Goal: Task Accomplishment & Management: Complete application form

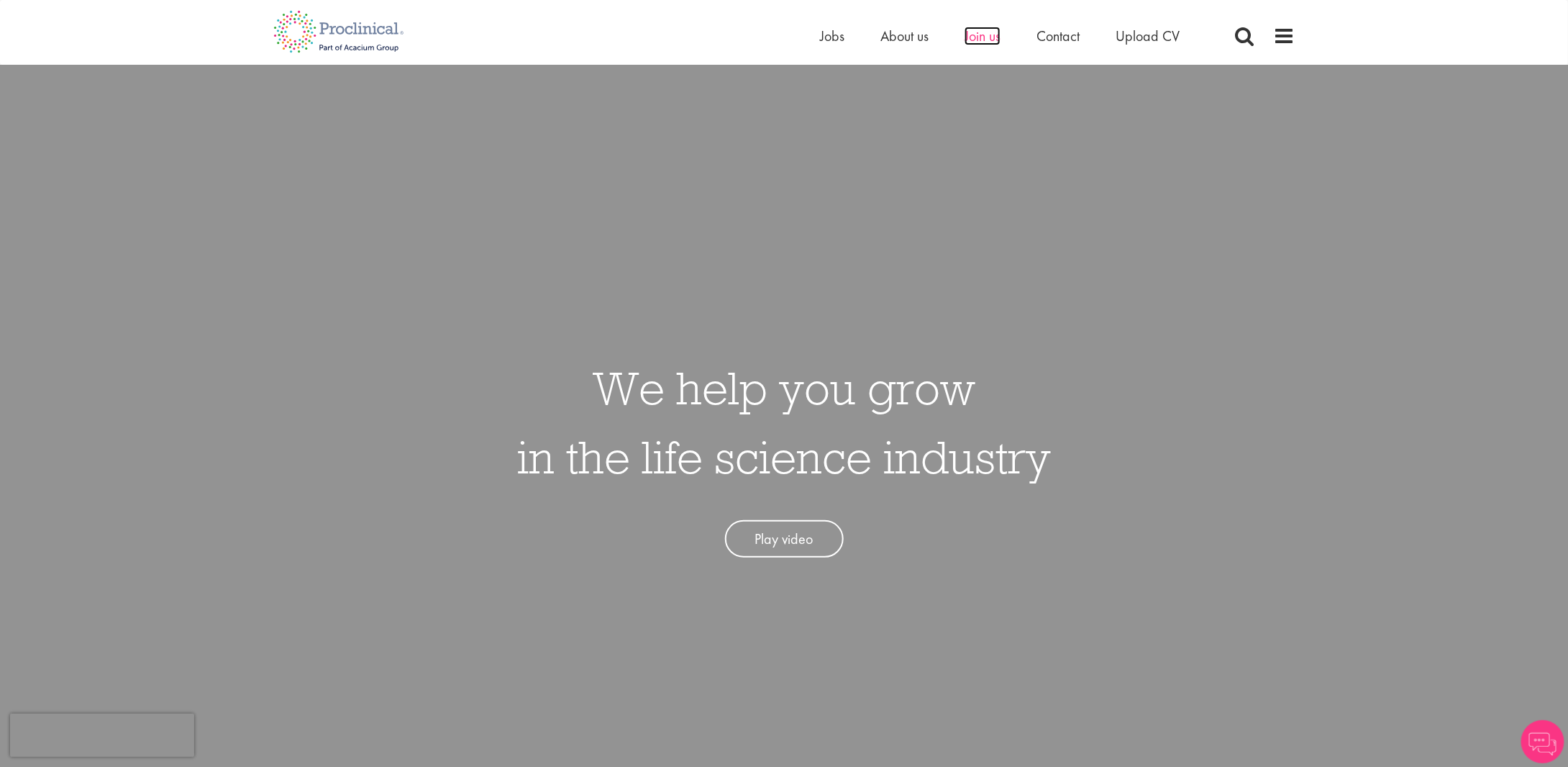
click at [982, 43] on span "Join us" at bounding box center [983, 36] width 36 height 19
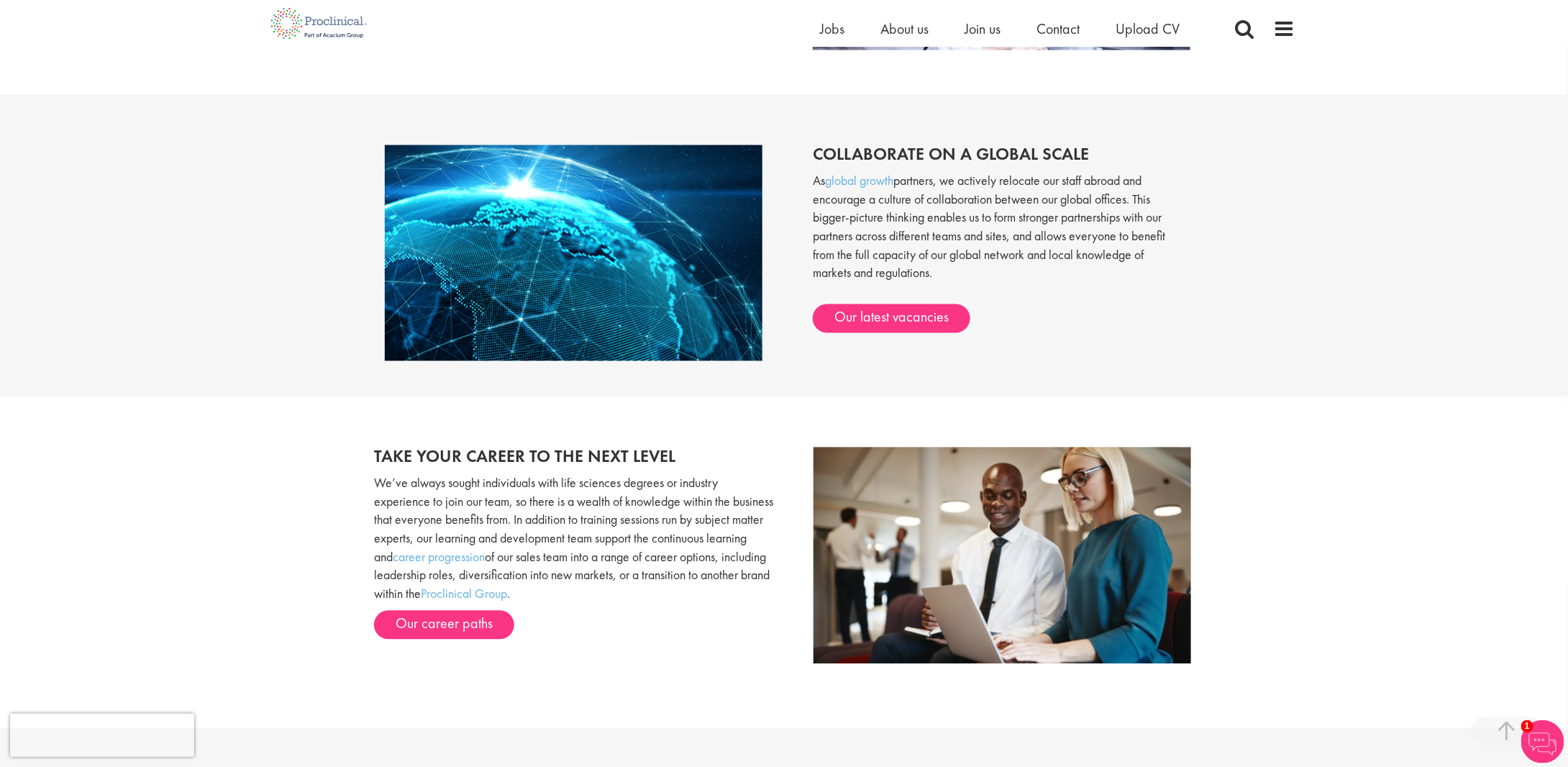
scroll to position [1224, 0]
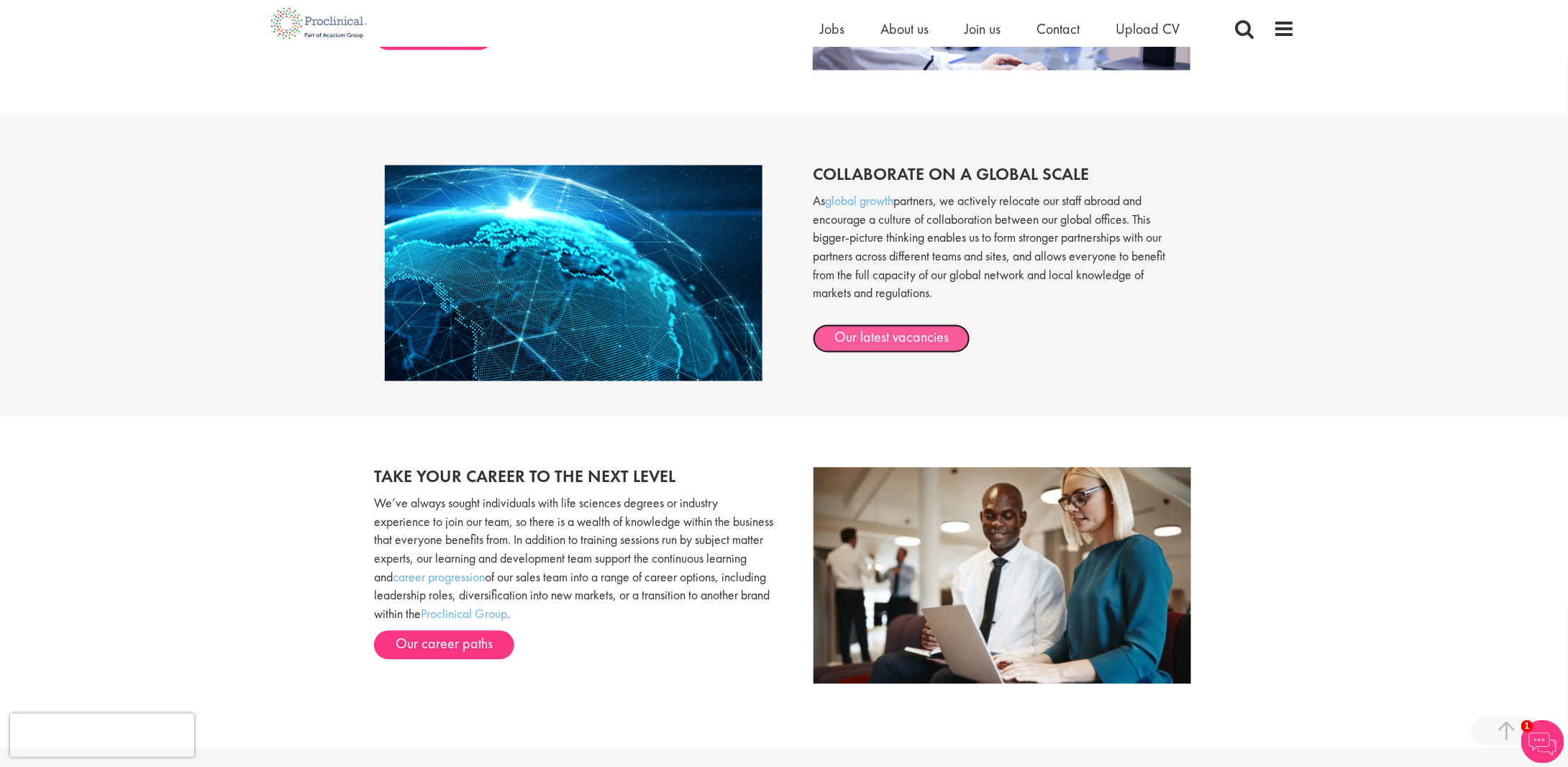
click at [886, 336] on link "Our latest vacancies" at bounding box center [892, 339] width 158 height 29
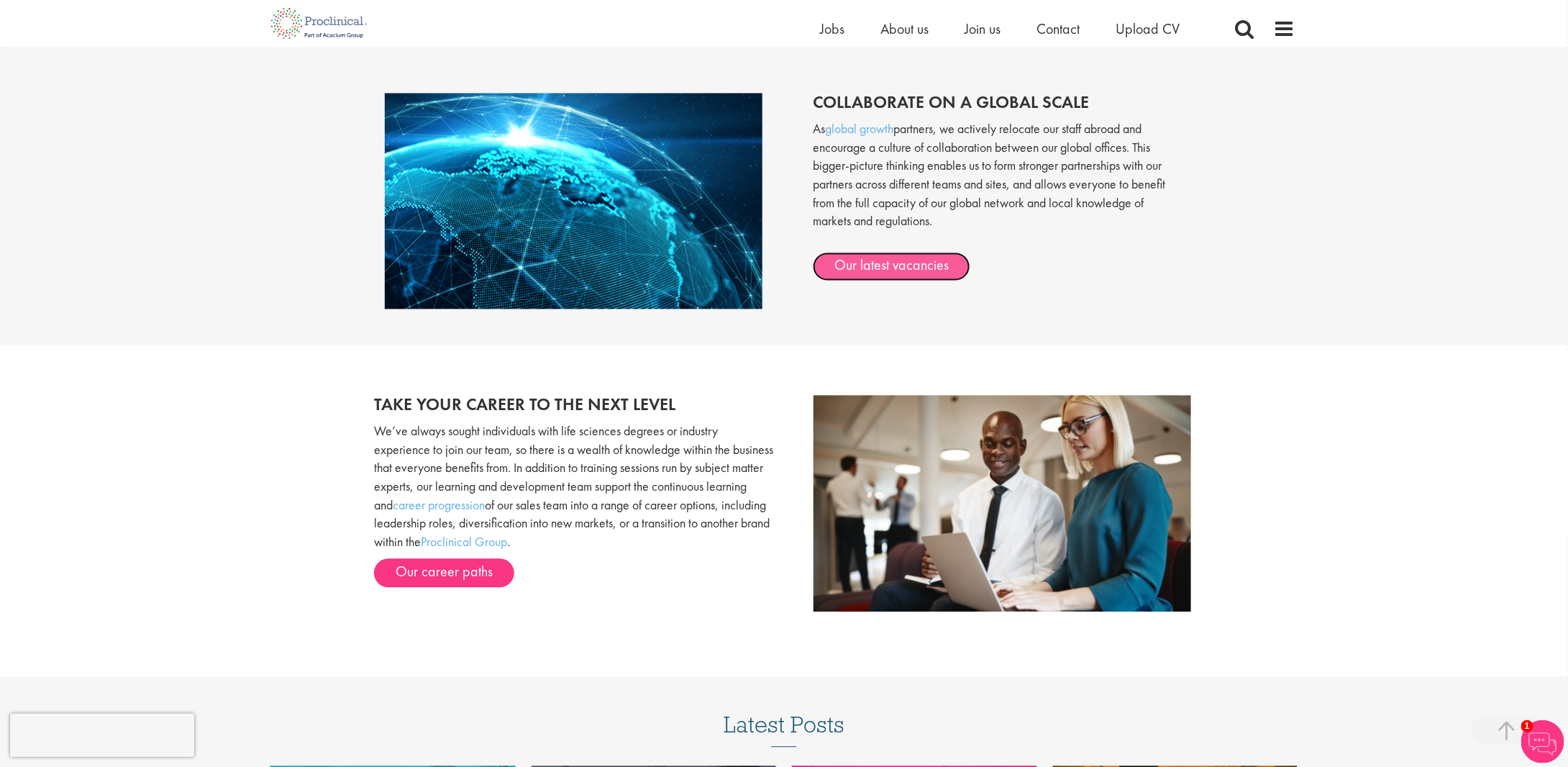
scroll to position [1087, 0]
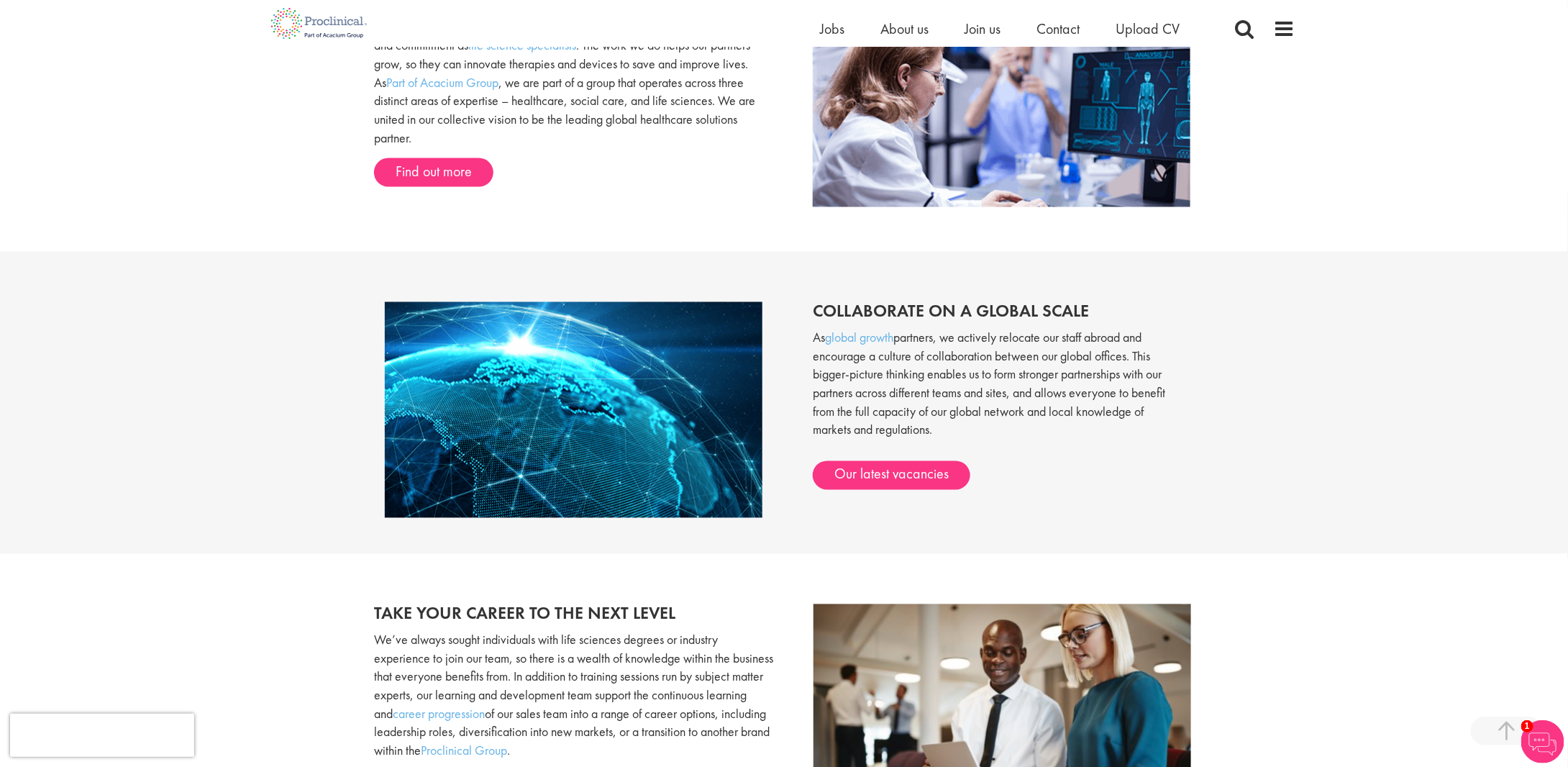
click at [815, 28] on div "Home Jobs About us Join us Contact Upload CV" at bounding box center [778, 23] width 1032 height 47
click at [828, 25] on span "Jobs" at bounding box center [832, 29] width 24 height 19
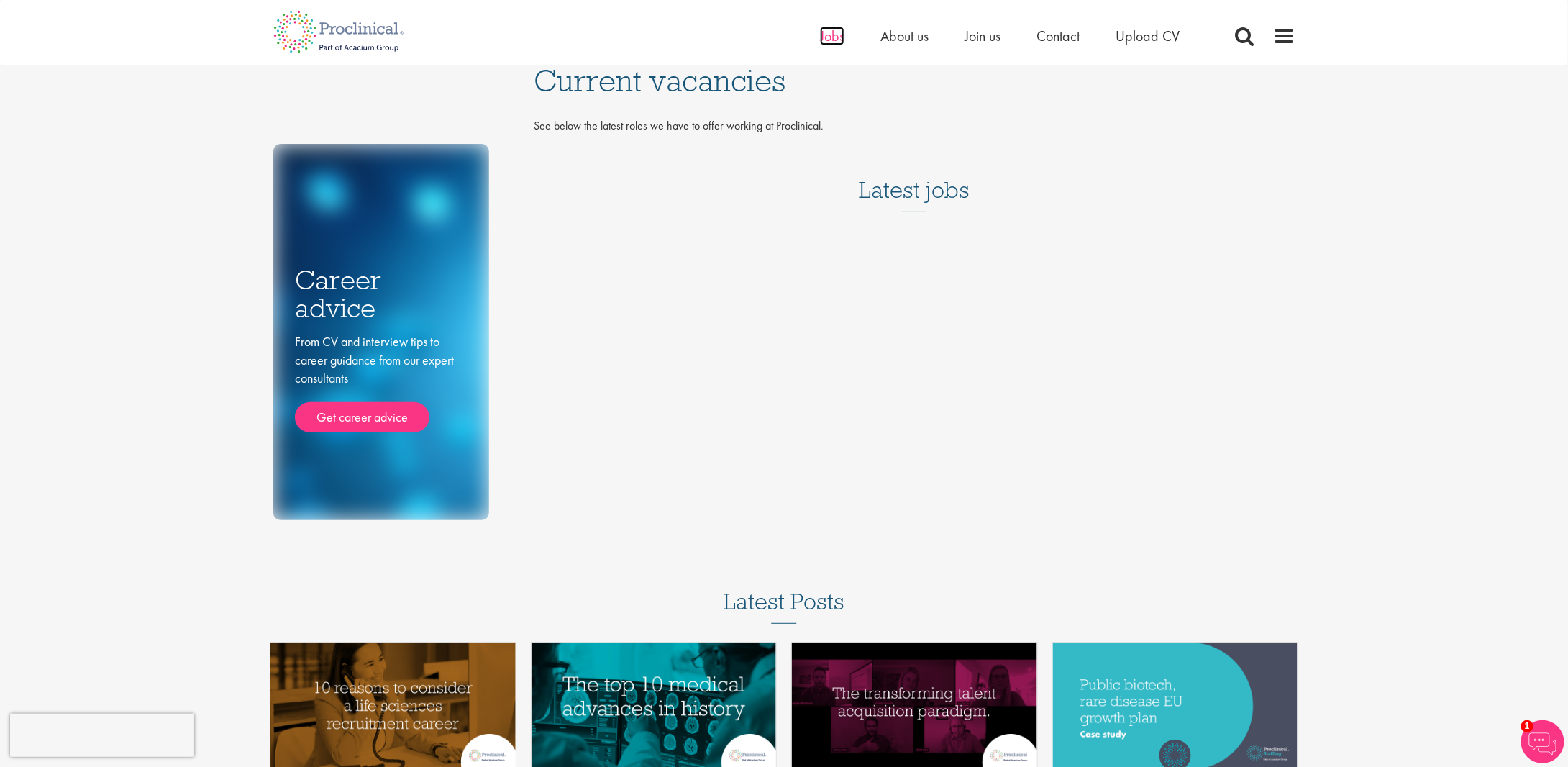
click at [832, 31] on span "Jobs" at bounding box center [832, 36] width 24 height 19
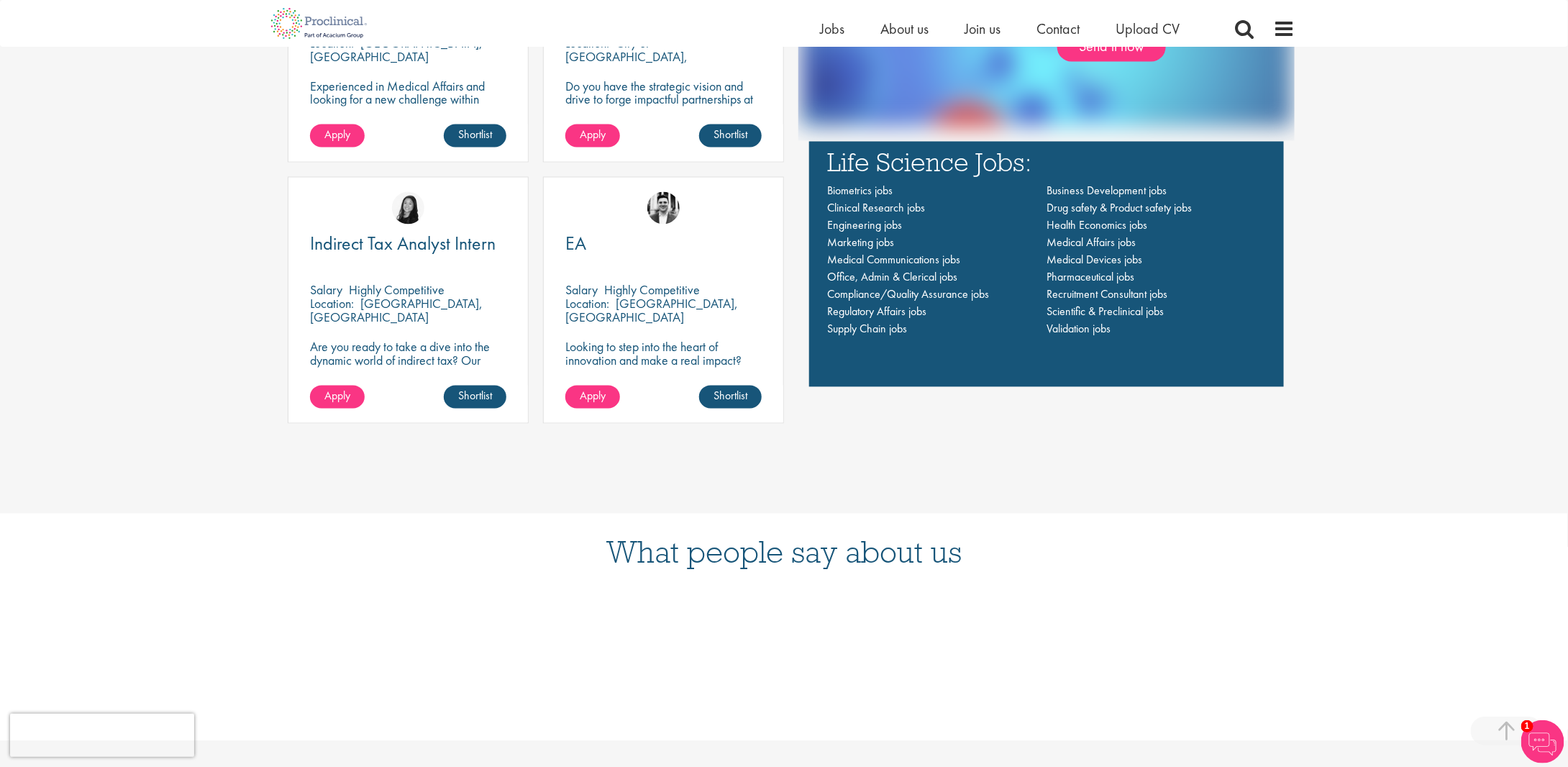
scroll to position [1295, 0]
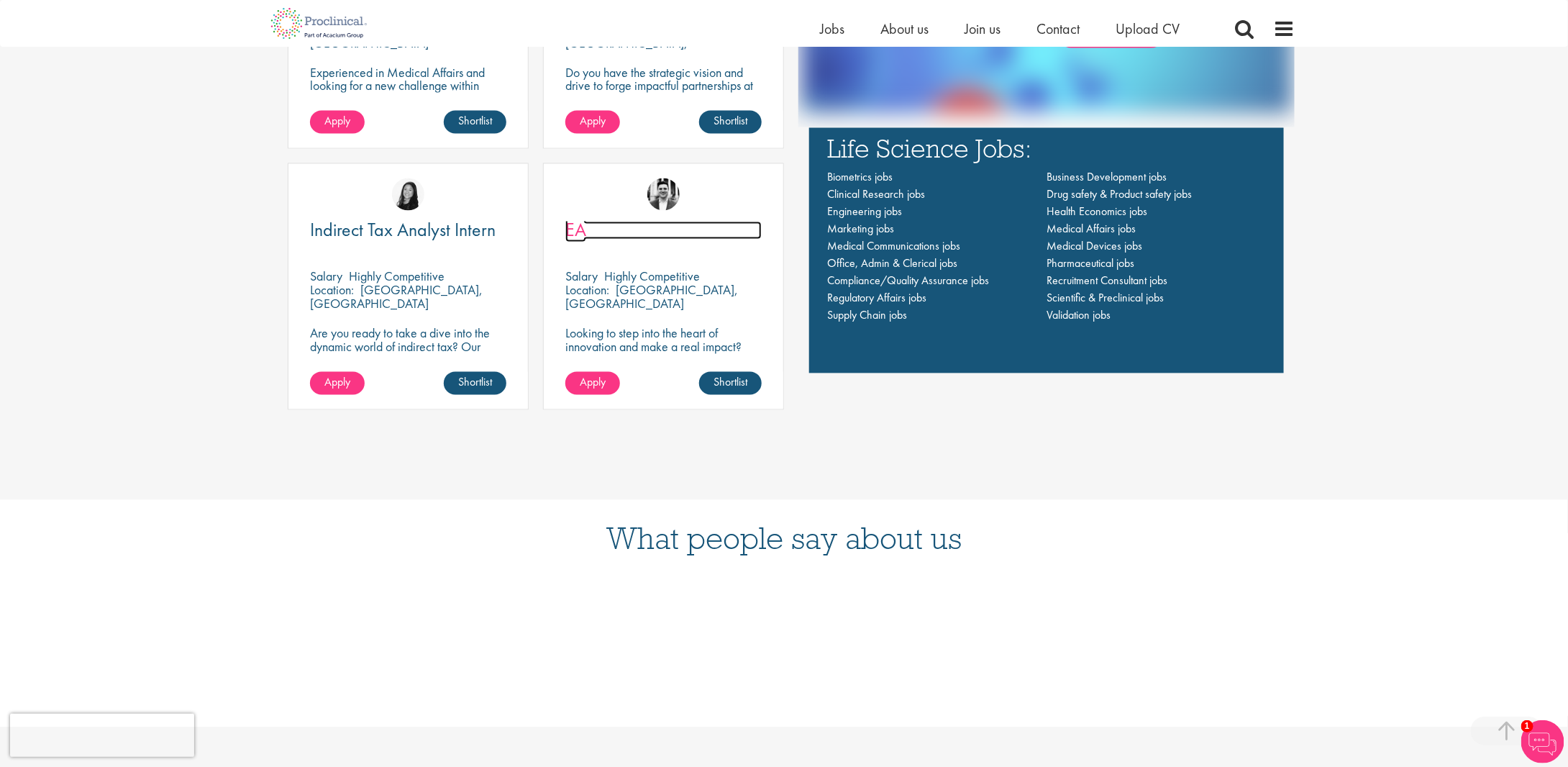
click at [571, 230] on span "EA" at bounding box center [576, 230] width 21 height 24
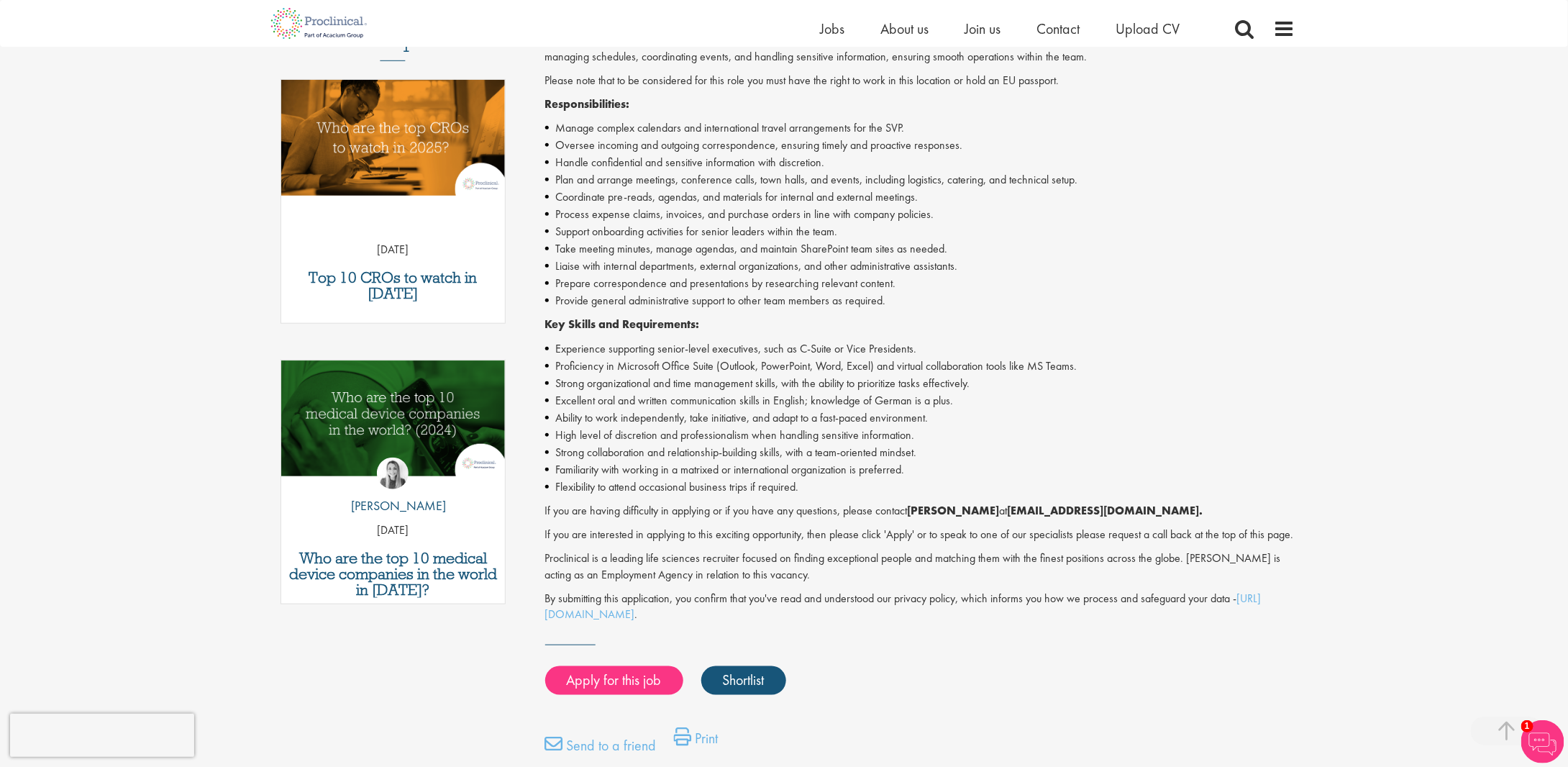
scroll to position [504, 0]
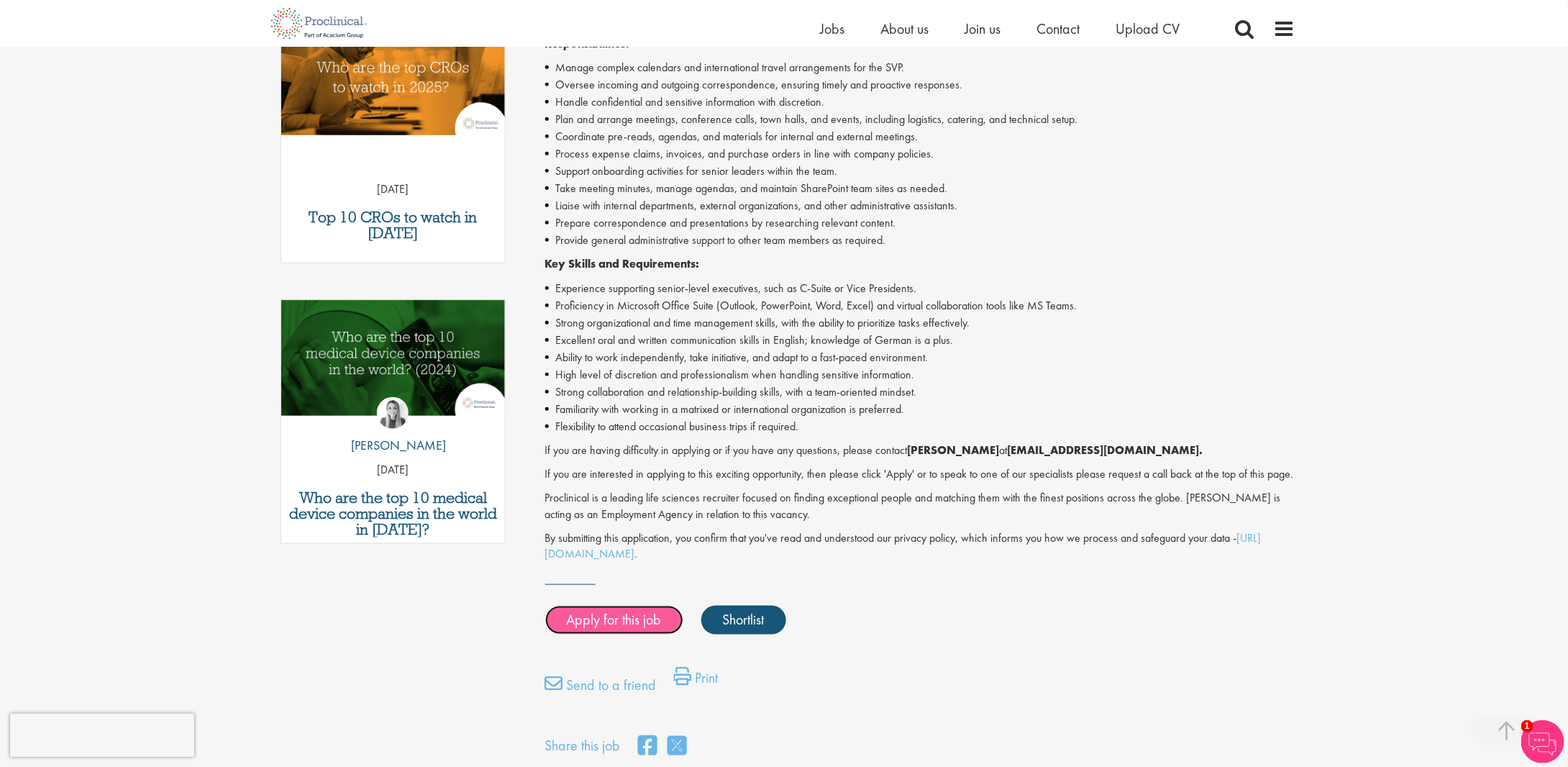
click at [628, 635] on link "Apply for this job" at bounding box center [614, 621] width 138 height 29
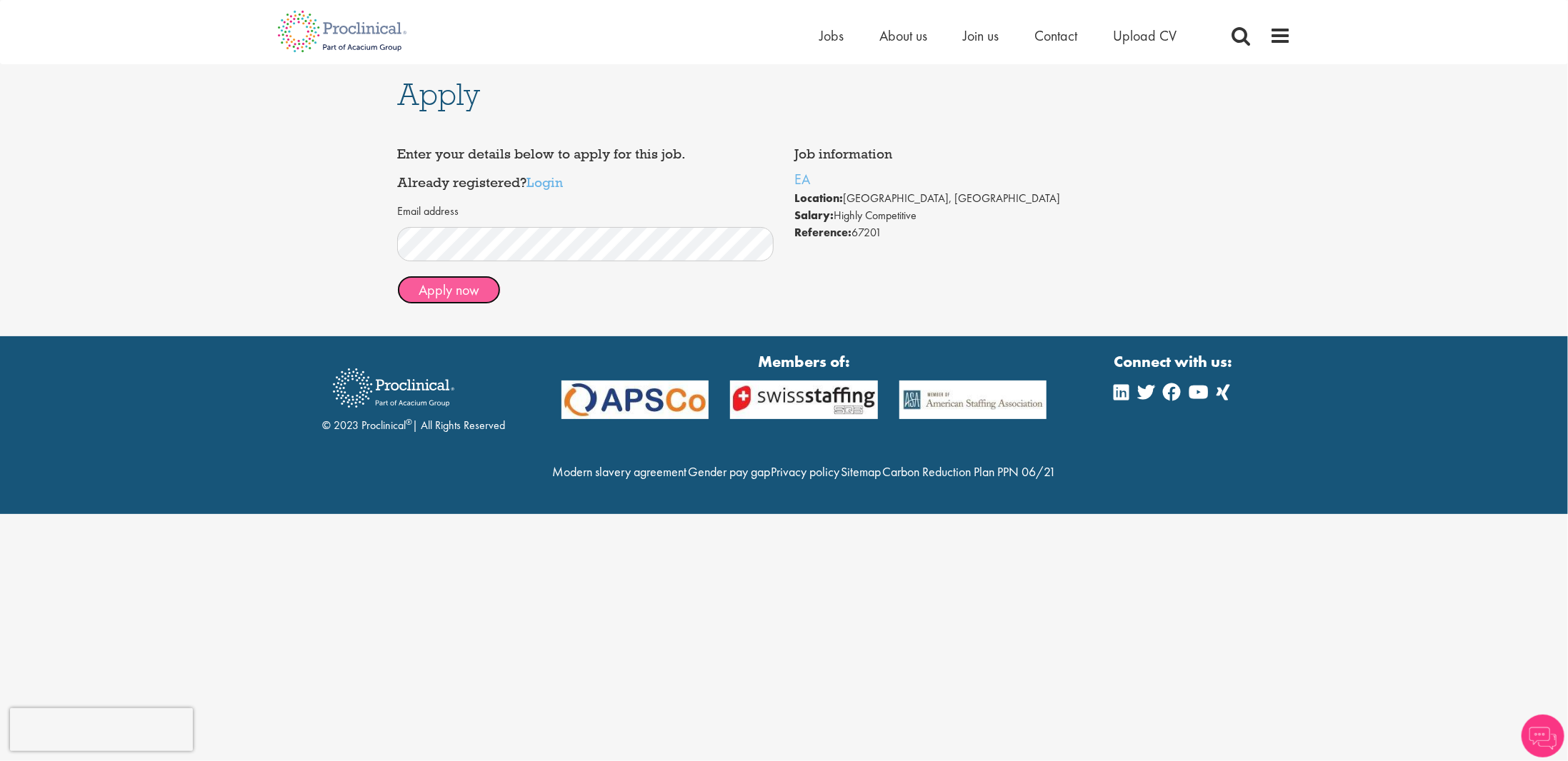
click at [482, 287] on button "Apply now" at bounding box center [449, 290] width 103 height 28
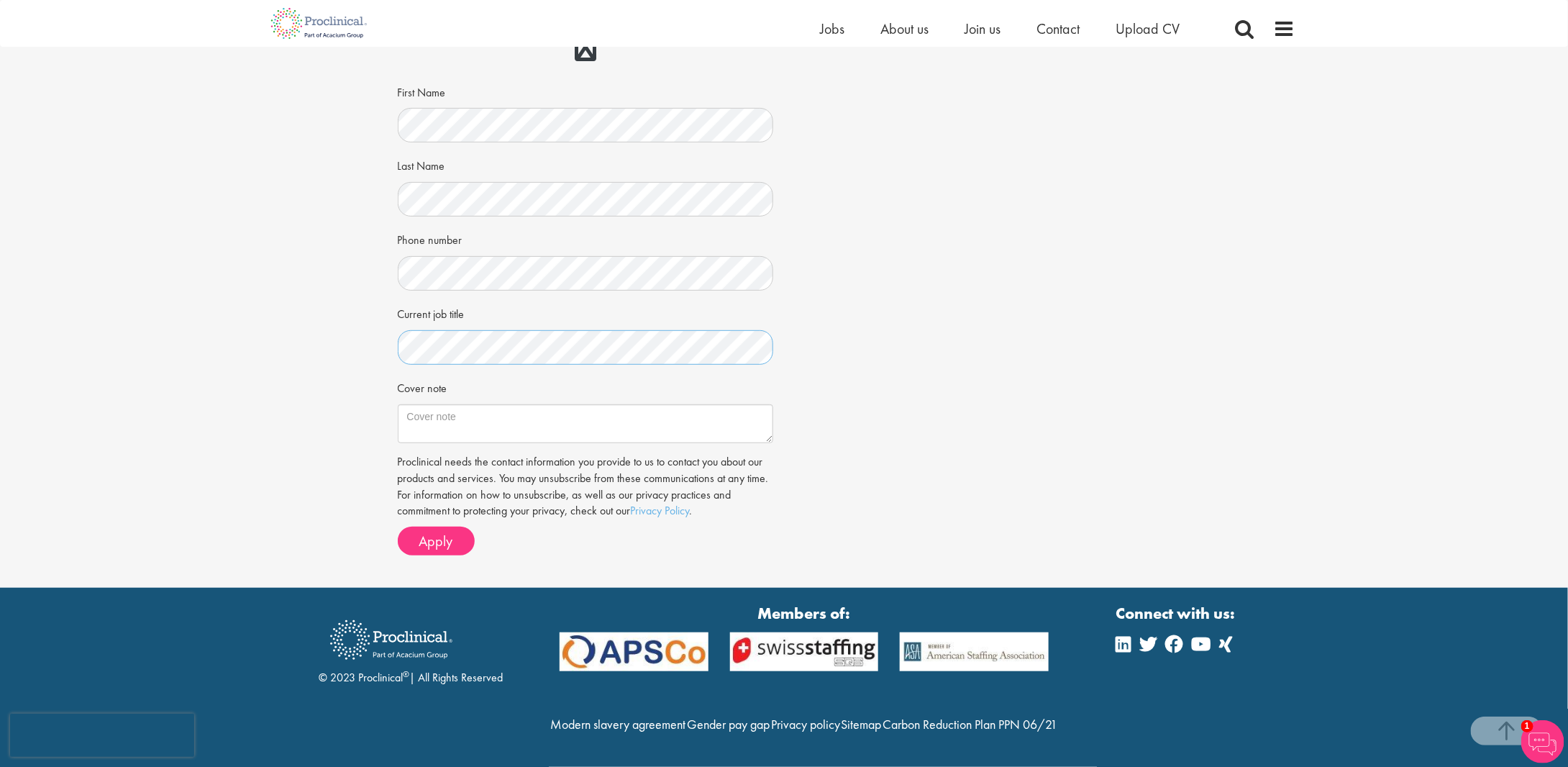
scroll to position [236, 0]
click at [533, 405] on textarea "Cover note" at bounding box center [586, 423] width 377 height 39
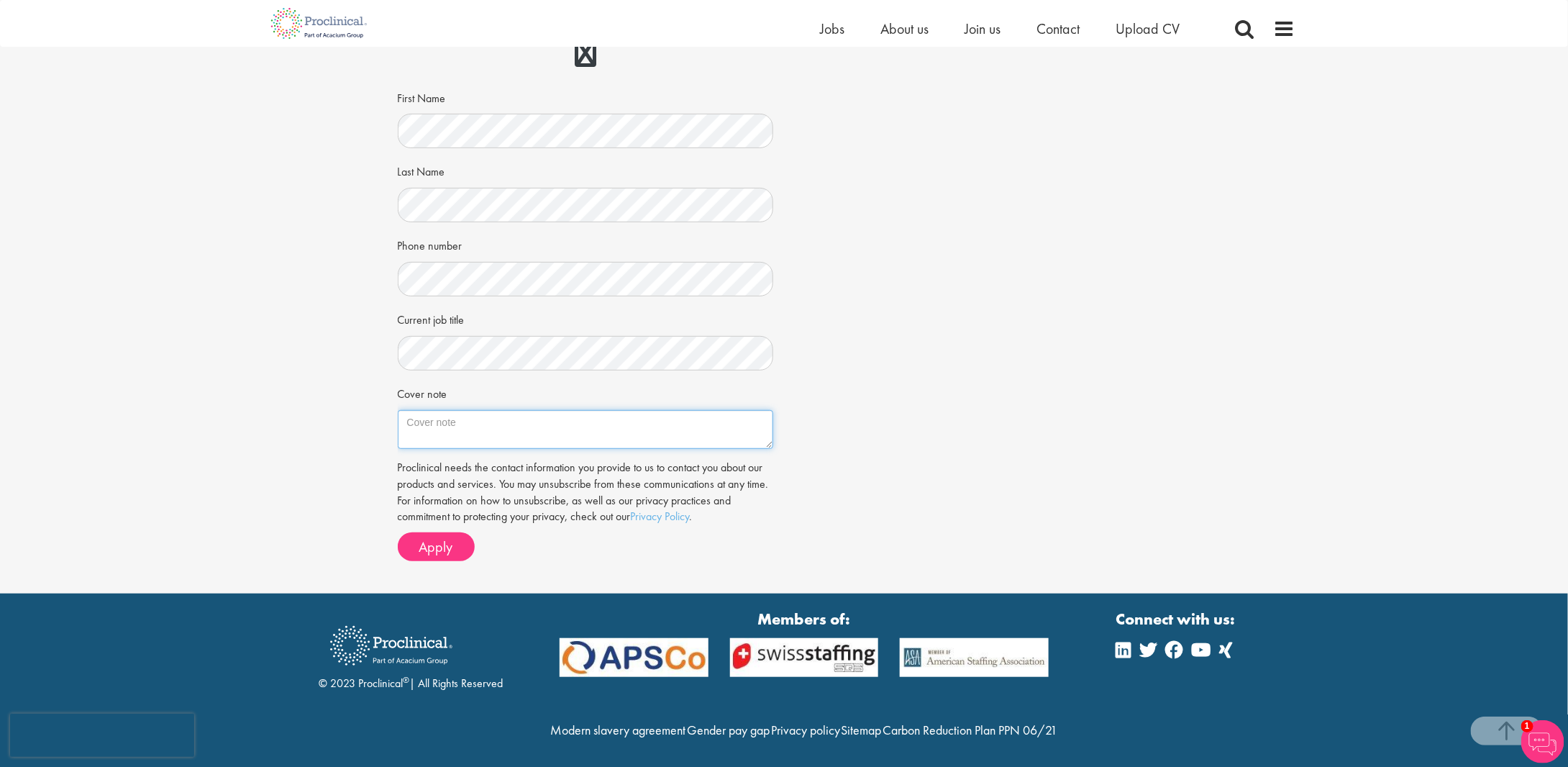
scroll to position [0, 0]
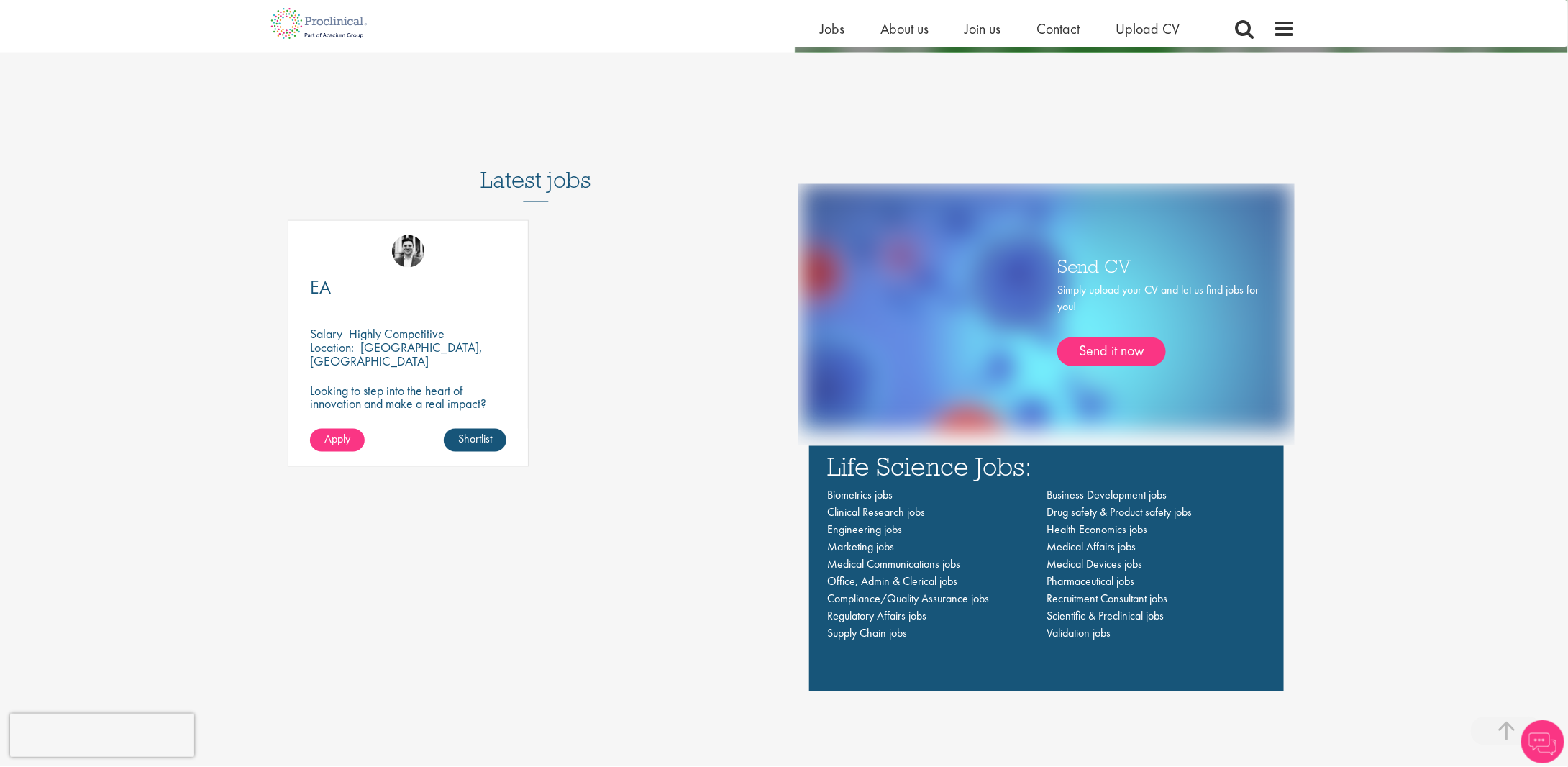
scroll to position [1007, 0]
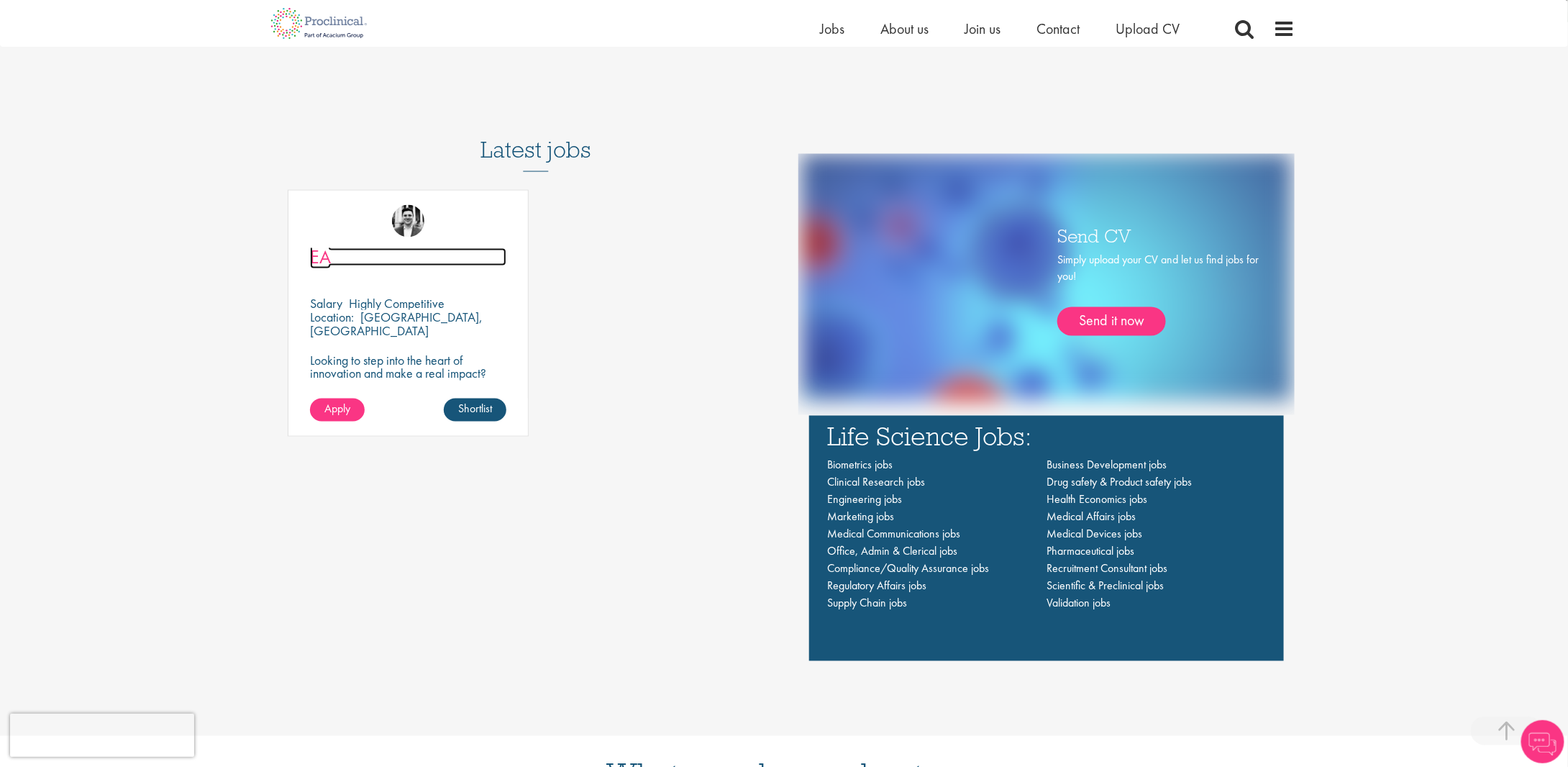
click at [331, 257] on link "EA" at bounding box center [408, 257] width 196 height 18
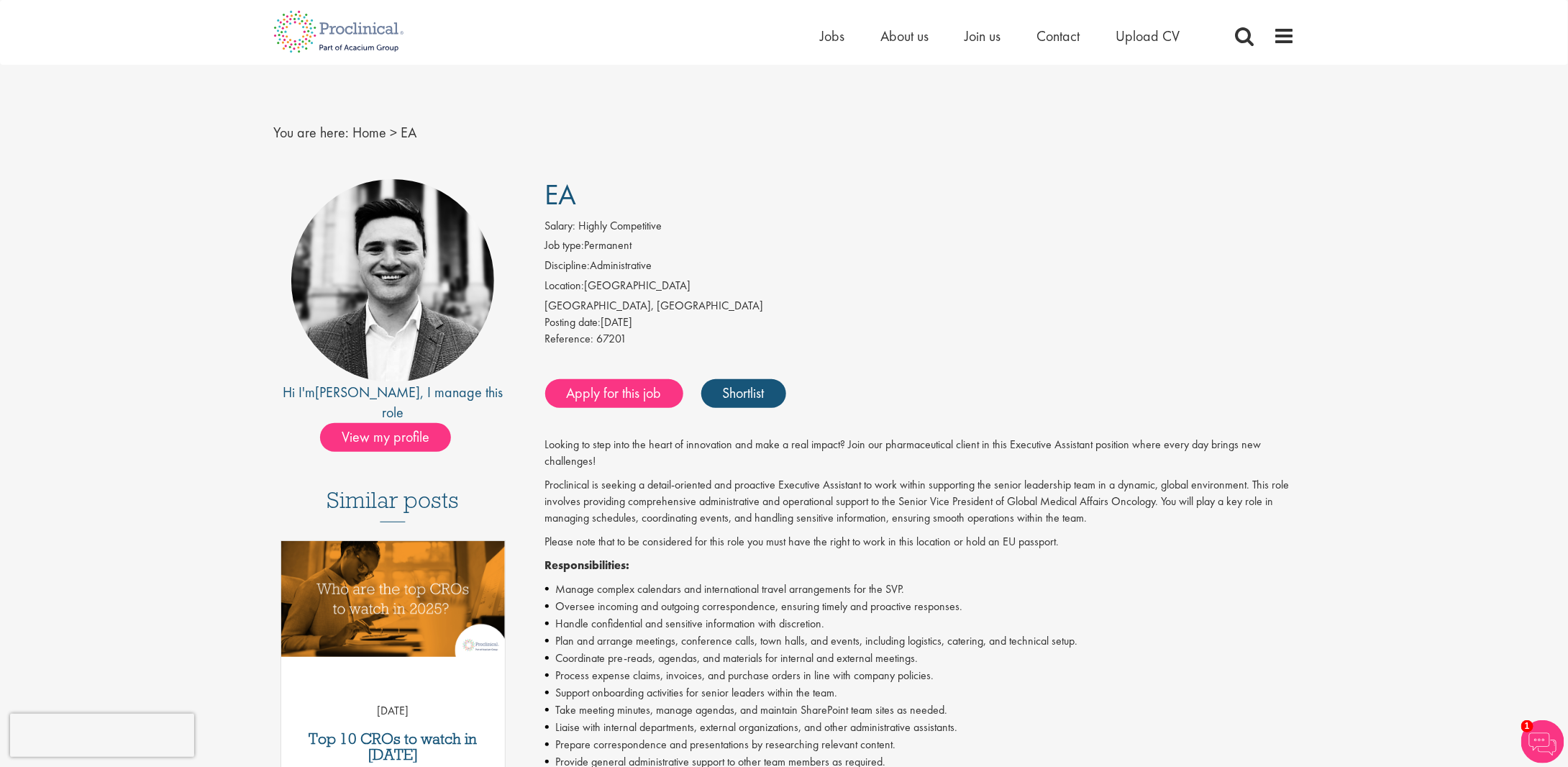
click at [1013, 444] on p "Looking to step into the heart of innovation and make a real impact? Join our p…" at bounding box center [920, 453] width 750 height 33
drag, startPoint x: 1013, startPoint y: 444, endPoint x: 1089, endPoint y: 447, distance: 76.1
click at [1089, 447] on p "Looking to step into the heart of innovation and make a real impact? Join our p…" at bounding box center [920, 453] width 750 height 33
